Goal: Task Accomplishment & Management: Manage account settings

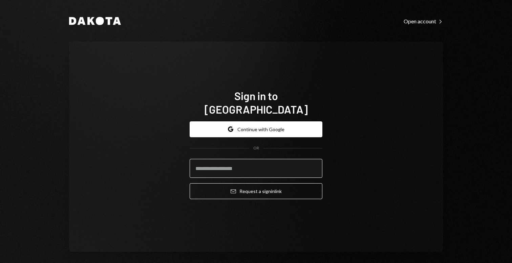
click at [234, 162] on input "email" at bounding box center [256, 168] width 133 height 19
type input "**********"
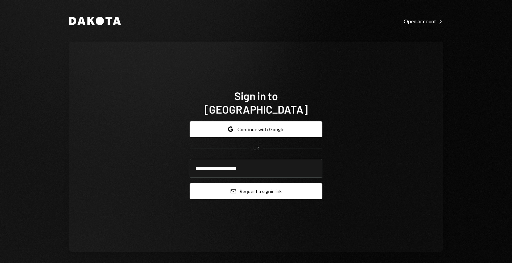
click at [257, 184] on button "Email Request a sign in link" at bounding box center [256, 191] width 133 height 16
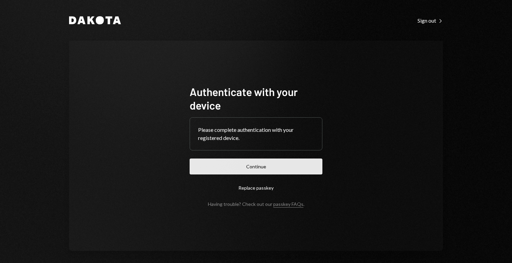
click at [265, 162] on button "Continue" at bounding box center [256, 167] width 133 height 16
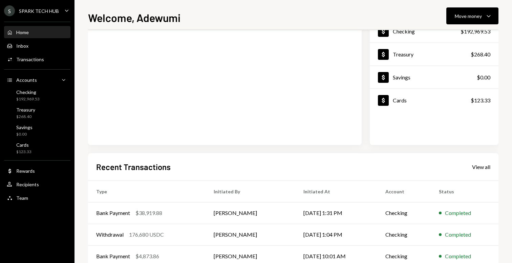
scroll to position [52, 0]
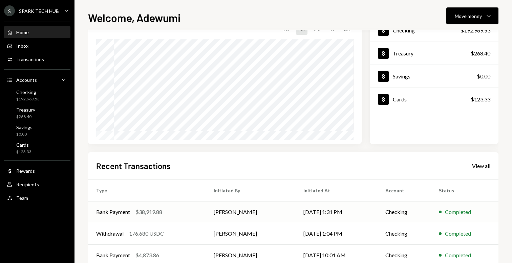
click at [187, 211] on div "Bank Payment $38,919.88" at bounding box center [146, 212] width 101 height 8
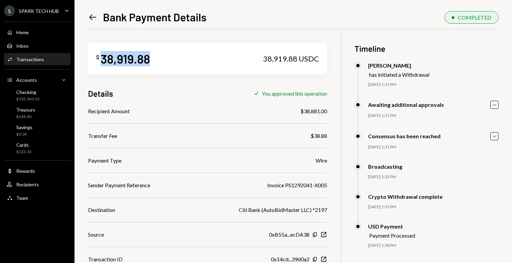
drag, startPoint x: 155, startPoint y: 62, endPoint x: 101, endPoint y: 62, distance: 54.5
click at [101, 62] on div "$ 38,919.88 38,919.88 USDC" at bounding box center [207, 58] width 239 height 31
copy div "38,919.88"
drag, startPoint x: 320, startPoint y: 111, endPoint x: 303, endPoint y: 110, distance: 17.3
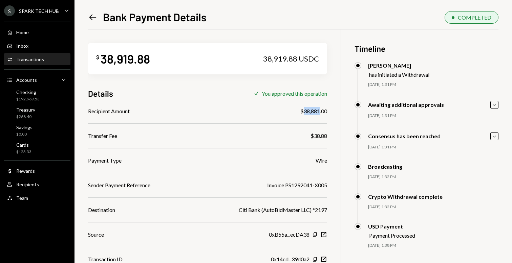
click at [303, 110] on div "$38,881.00" at bounding box center [313, 111] width 27 height 8
copy div "38,881"
click at [182, 124] on div at bounding box center [207, 124] width 239 height 0
click at [33, 99] on div "$192,969.53" at bounding box center [27, 99] width 23 height 6
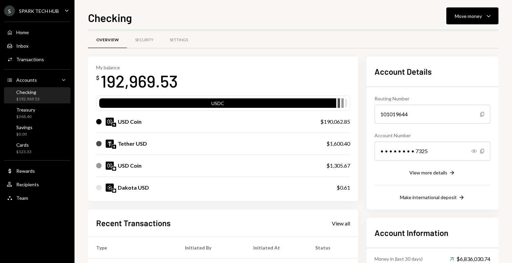
scroll to position [123, 0]
